Goal: Navigation & Orientation: Find specific page/section

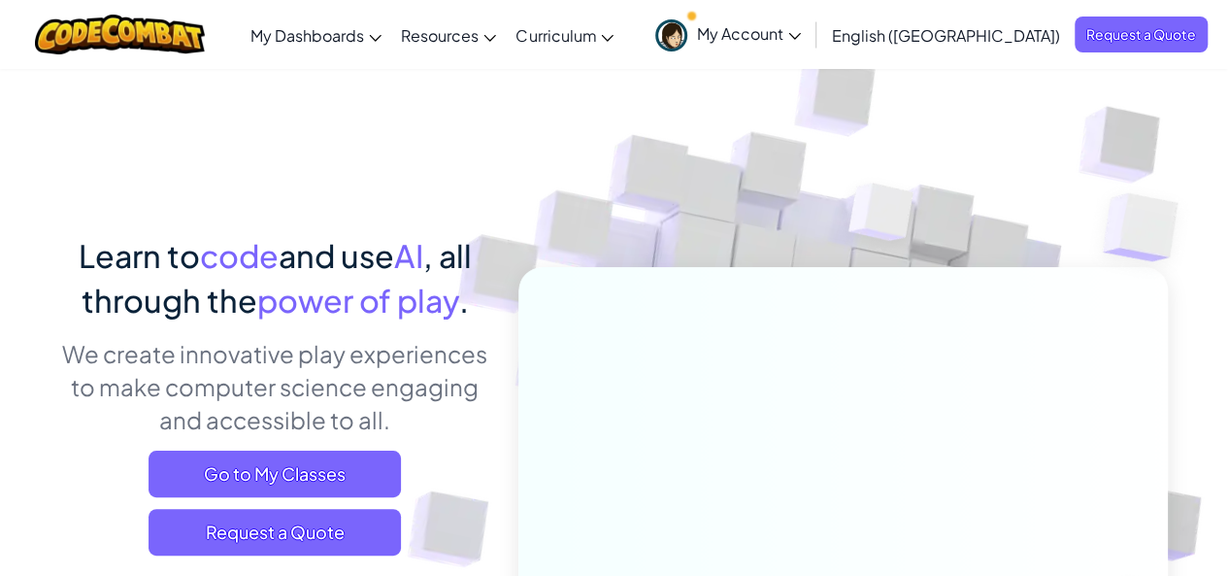
click at [801, 29] on span "My Account" at bounding box center [749, 33] width 104 height 20
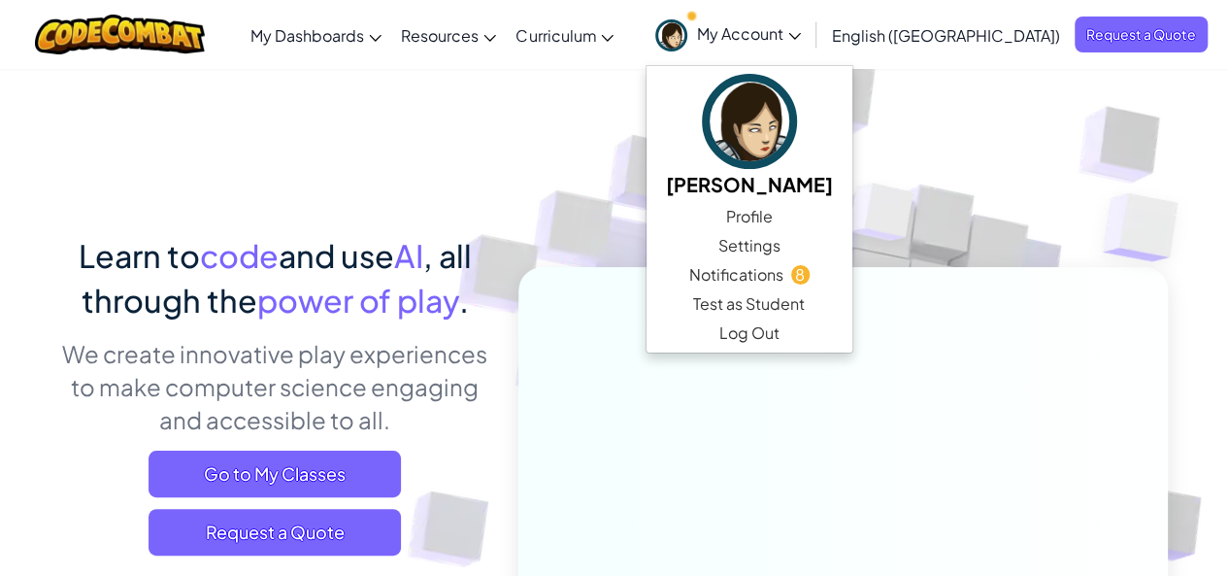
click at [1064, 119] on img at bounding box center [829, 427] width 1079 height 1079
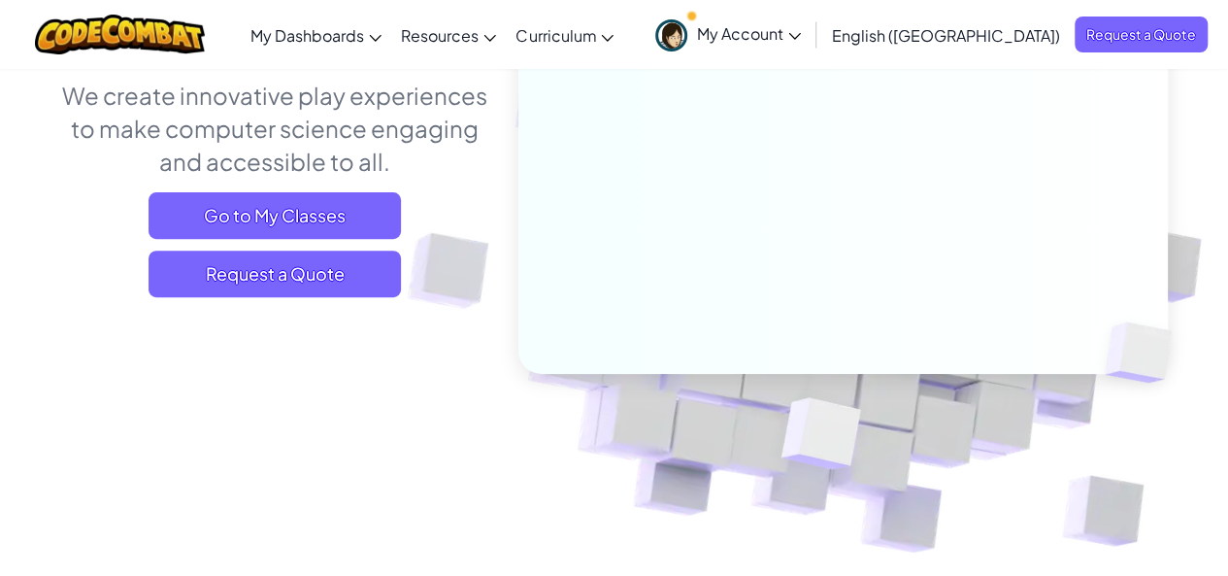
scroll to position [291, 0]
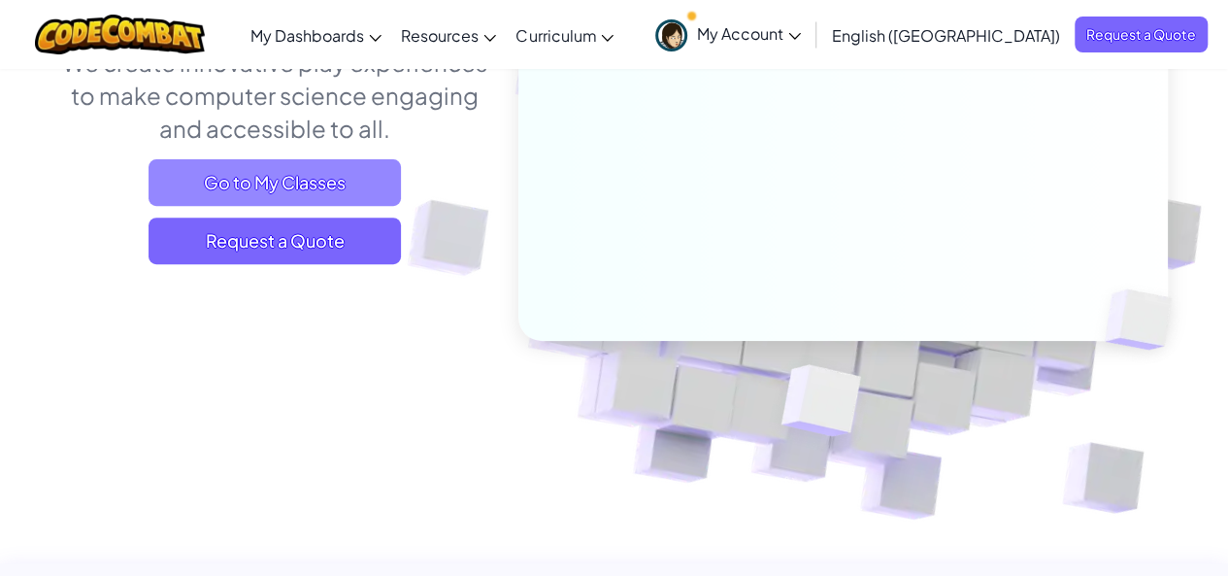
click at [194, 182] on span "Go to My Classes" at bounding box center [275, 182] width 252 height 47
